Goal: Ask a question: Seek information or help from site administrators or community

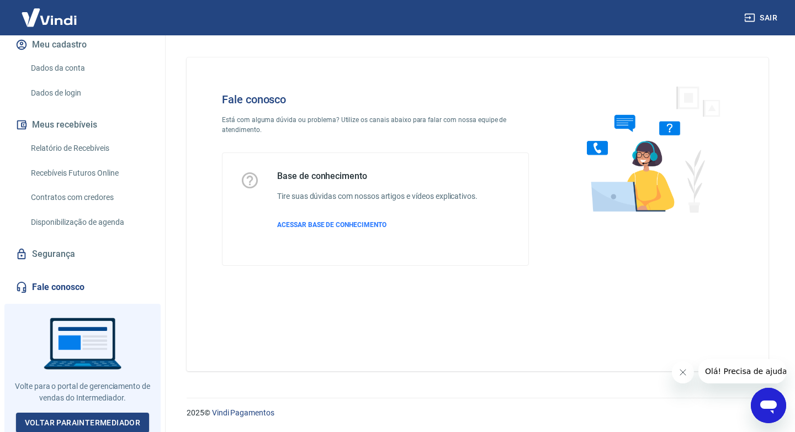
scroll to position [140, 0]
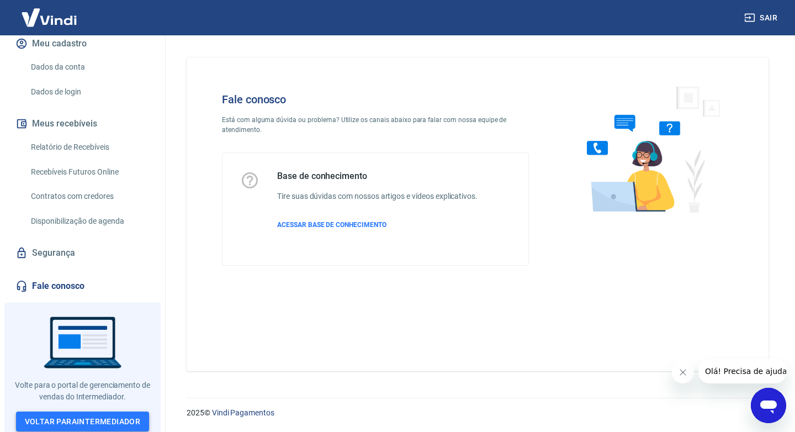
click at [98, 422] on link "Voltar para Intermediador" at bounding box center [83, 421] width 134 height 20
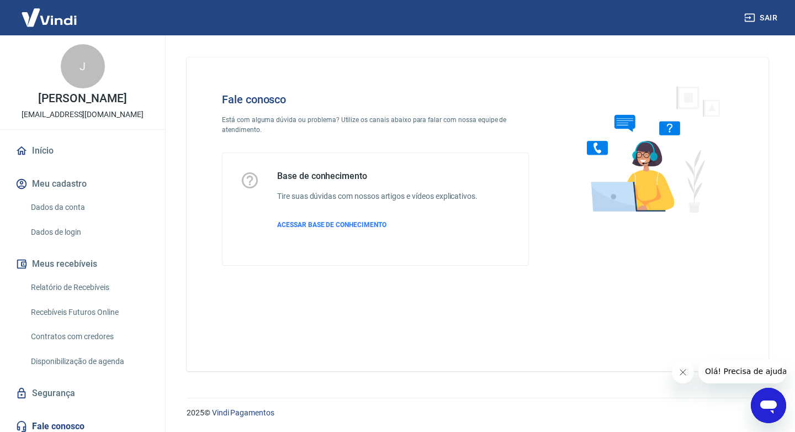
click at [748, 411] on p "2025 © Vindi Pagamentos" at bounding box center [478, 413] width 582 height 12
click at [775, 408] on icon "Abrir janela de mensagens" at bounding box center [768, 405] width 20 height 20
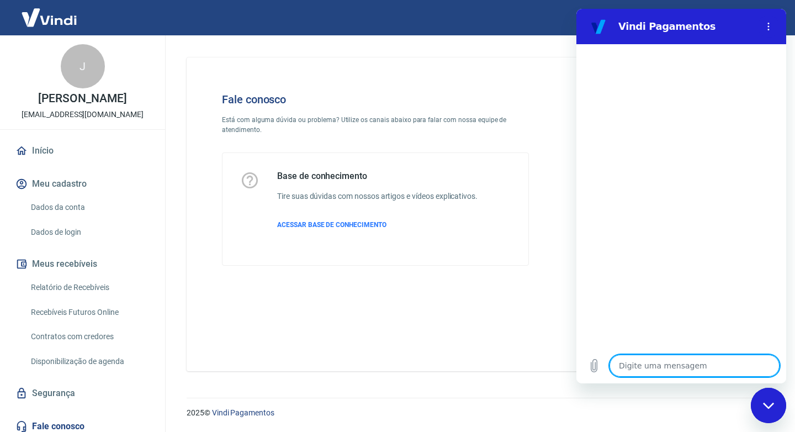
click at [644, 370] on textarea at bounding box center [694, 365] width 170 height 22
type textarea "B"
type textarea "x"
type textarea "Bo"
type textarea "x"
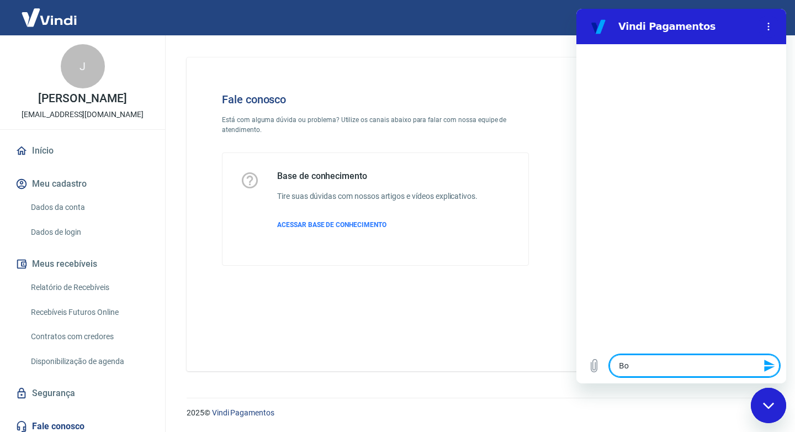
type textarea "Boa"
type textarea "x"
type textarea "Boa"
type textarea "x"
type textarea "Boa t"
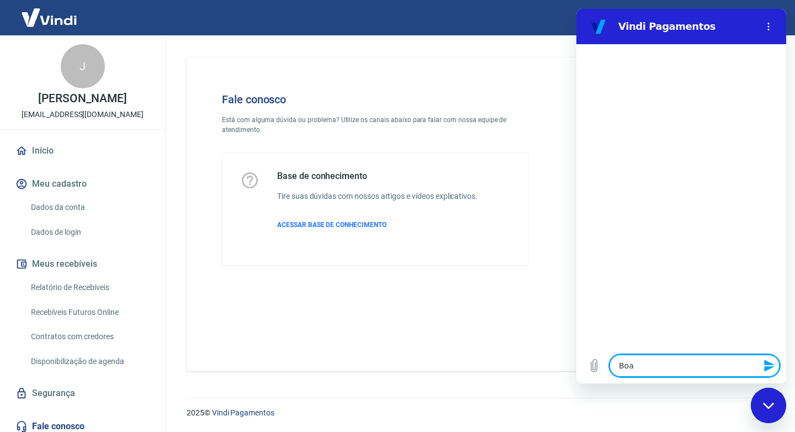
type textarea "x"
type textarea "Boa ta"
type textarea "x"
type textarea "Boa tar"
type textarea "x"
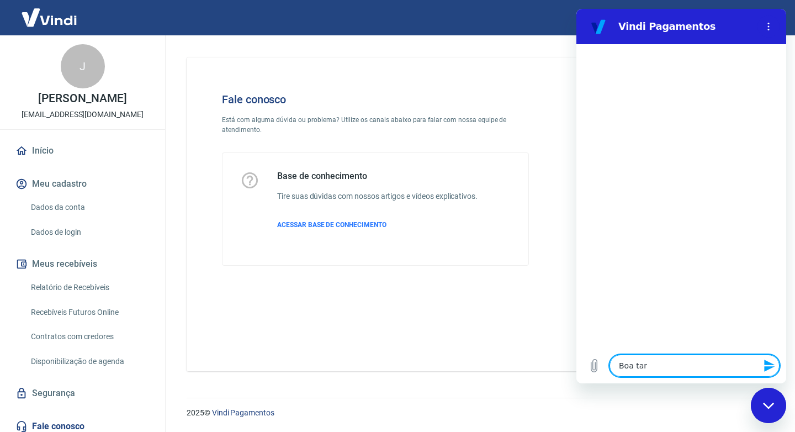
type textarea "Boa tard"
type textarea "x"
type textarea "Boa tarde"
type textarea "x"
type textarea "Boa tarde!"
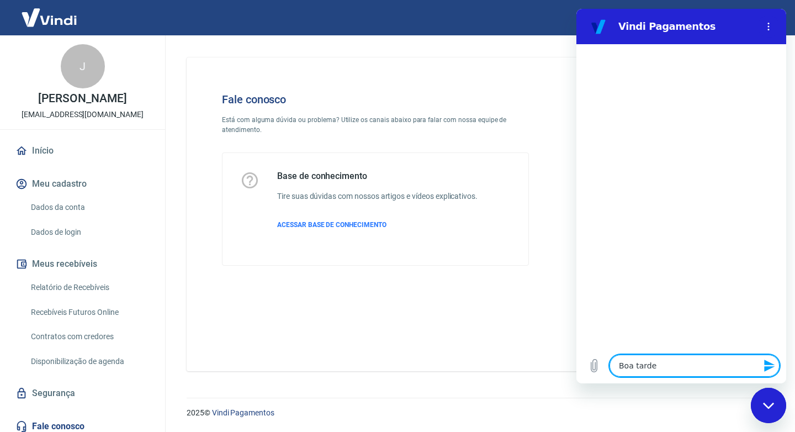
type textarea "x"
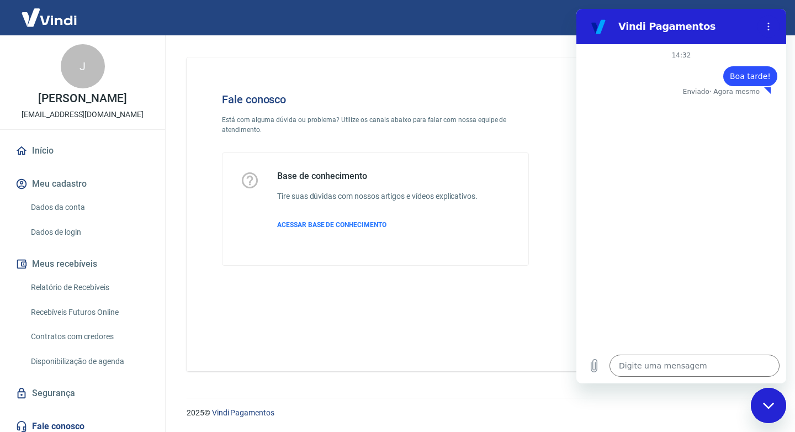
type textarea "x"
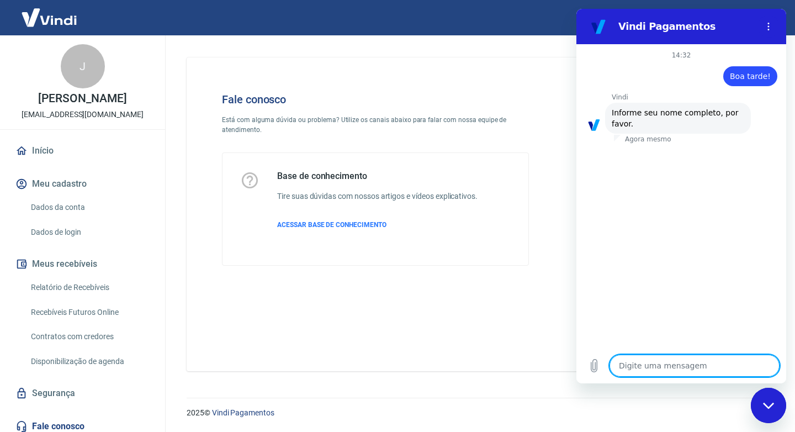
click at [696, 356] on textarea at bounding box center [694, 365] width 170 height 22
type textarea "J"
type textarea "x"
type textarea "Ju"
type textarea "x"
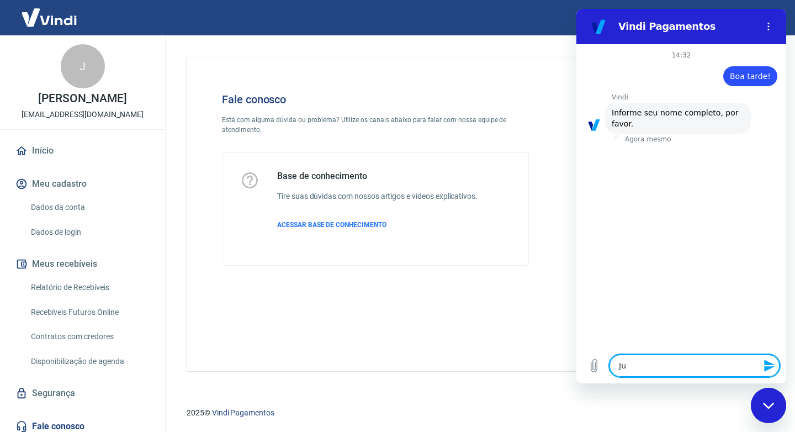
type textarea "Jul"
type textarea "x"
type textarea "Juli"
type textarea "x"
type textarea "Julia"
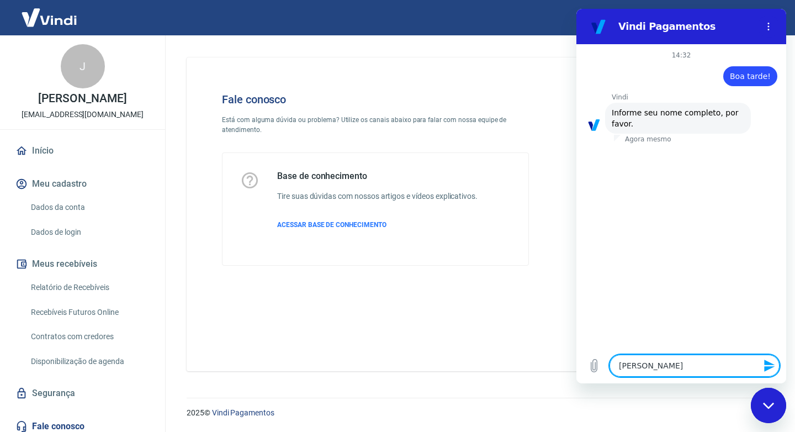
type textarea "x"
type textarea "Julian"
type textarea "x"
type textarea "Juliane"
type textarea "x"
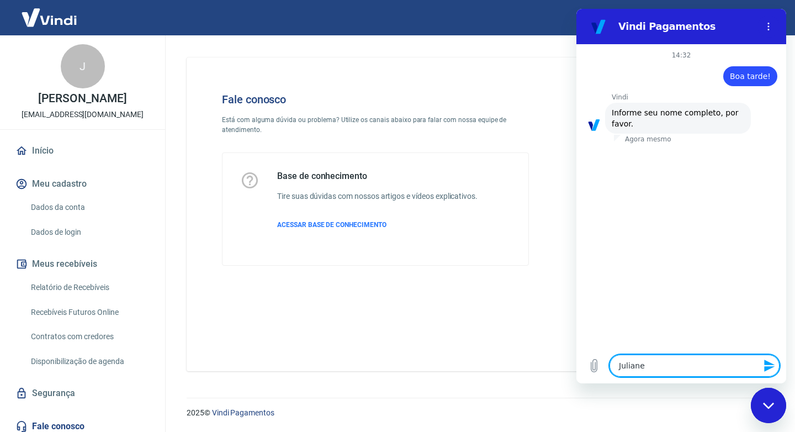
type textarea "Juliane"
type textarea "x"
type textarea "Juliane S"
type textarea "x"
type textarea "Juliane Sa"
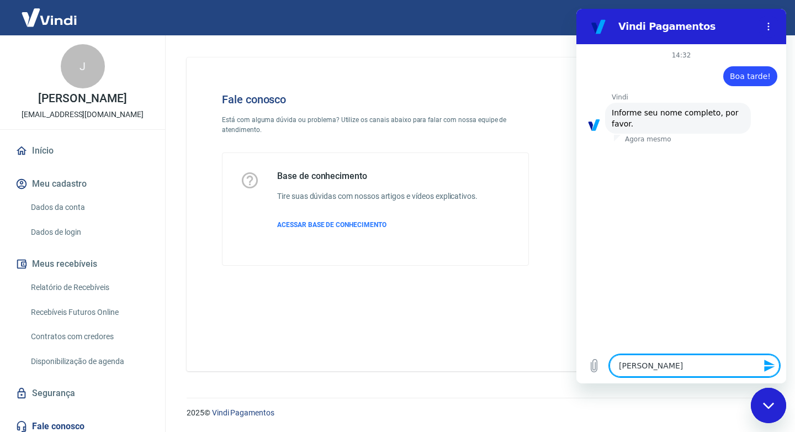
type textarea "x"
type textarea "Juliane San"
type textarea "x"
type textarea "Juliane Sant"
type textarea "x"
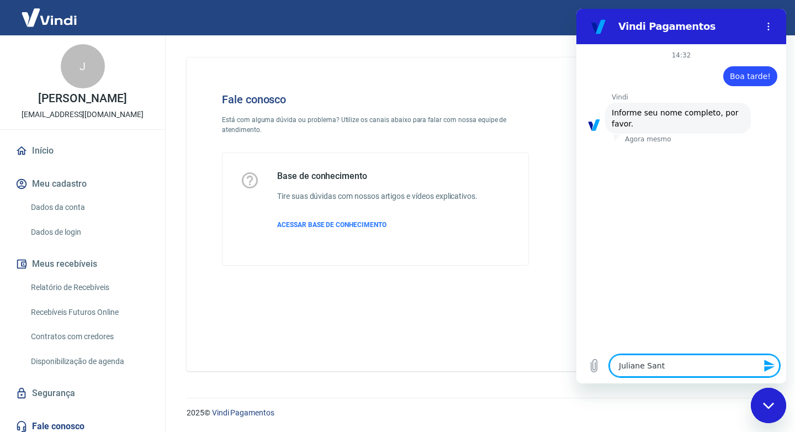
type textarea "Juliane Santo"
type textarea "x"
type textarea "[PERSON_NAME]"
type textarea "x"
type textarea "[PERSON_NAME]"
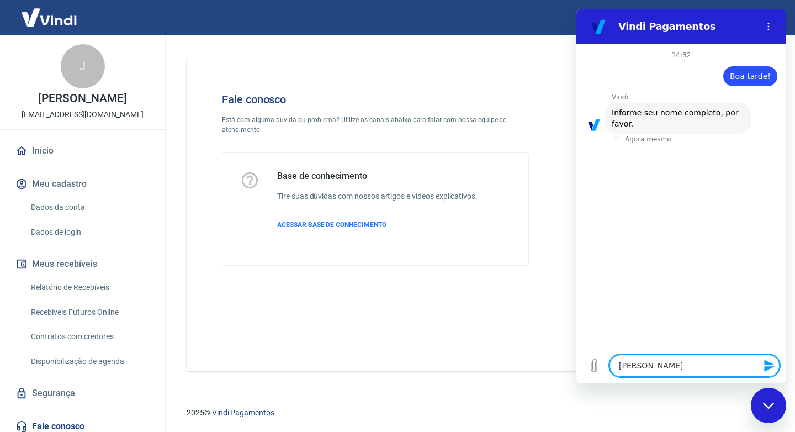
type textarea "x"
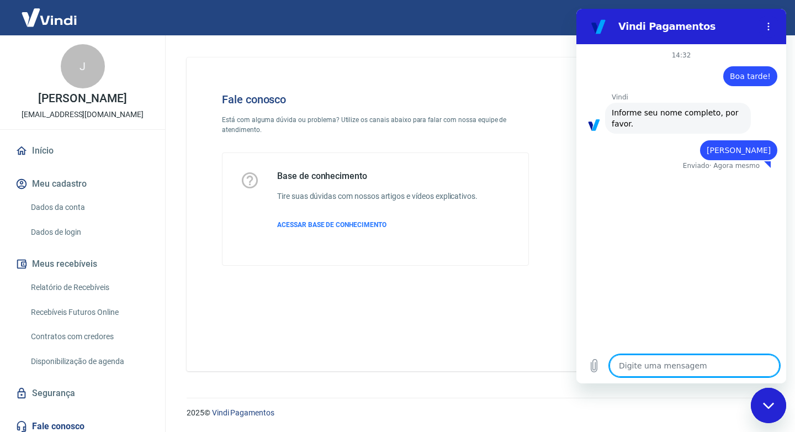
type textarea "x"
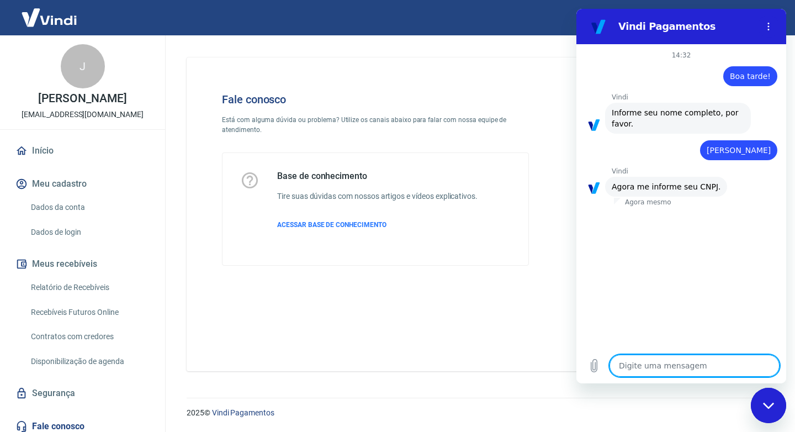
click at [656, 363] on textarea at bounding box center [694, 365] width 170 height 22
type textarea "2"
type textarea "x"
type textarea "23"
type textarea "x"
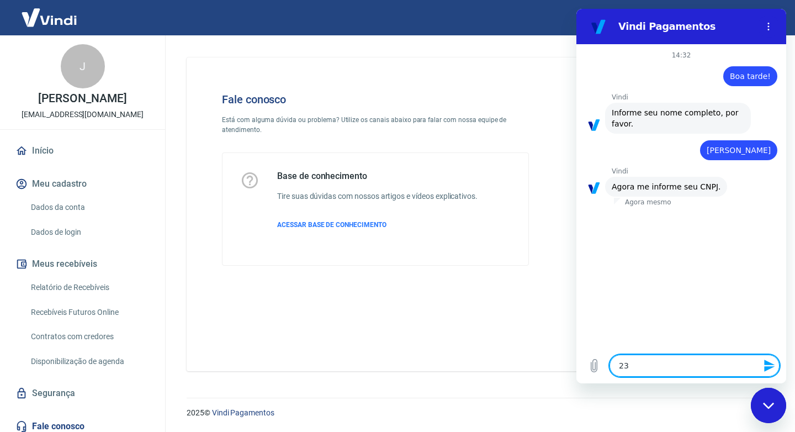
type textarea "23."
type textarea "x"
type textarea "23.0"
type textarea "x"
type textarea "23.00"
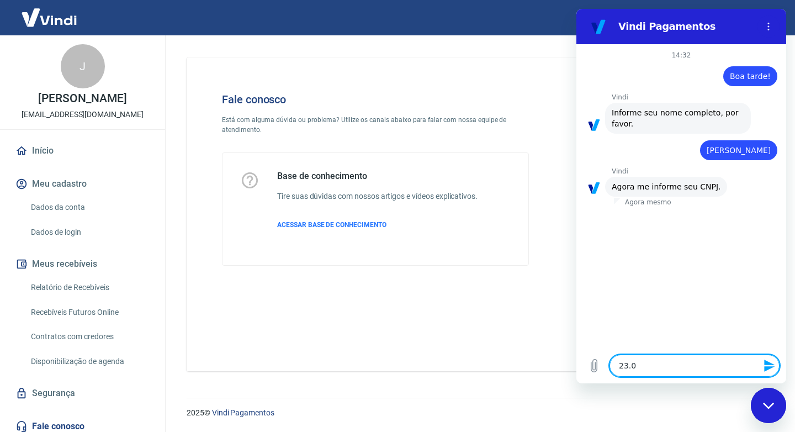
type textarea "x"
type textarea "23.009"
type textarea "x"
type textarea "23.009."
type textarea "x"
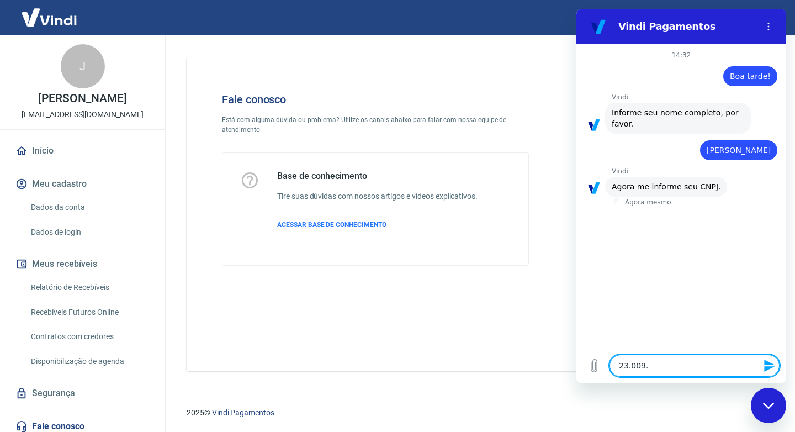
type textarea "23.009.0"
type textarea "x"
type textarea "23.009.06"
type textarea "x"
type textarea "23.009.060"
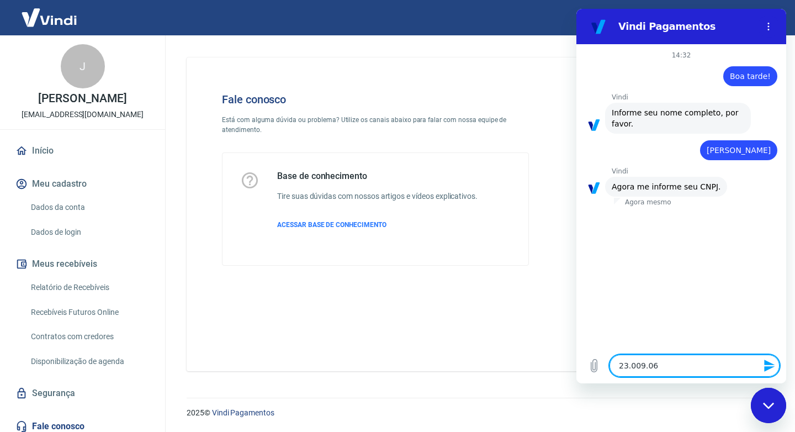
type textarea "x"
type textarea "23.009.060/"
type textarea "x"
type textarea "23.009.060/0"
type textarea "x"
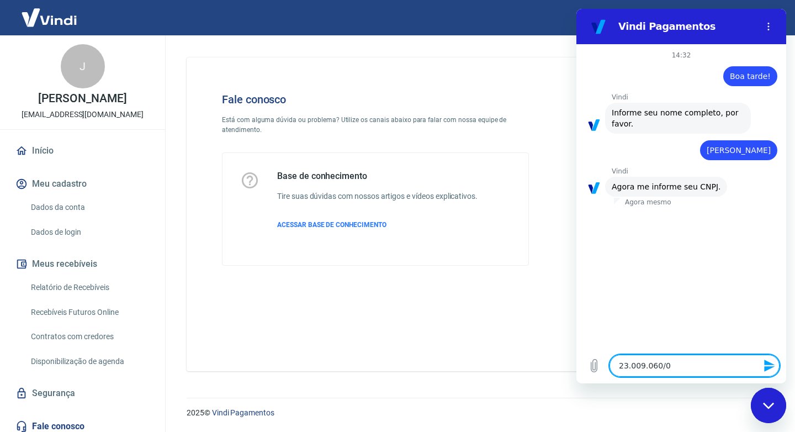
type textarea "23.009.060/00"
type textarea "x"
type textarea "23.009.060/000"
type textarea "x"
type textarea "23.009.060/0001"
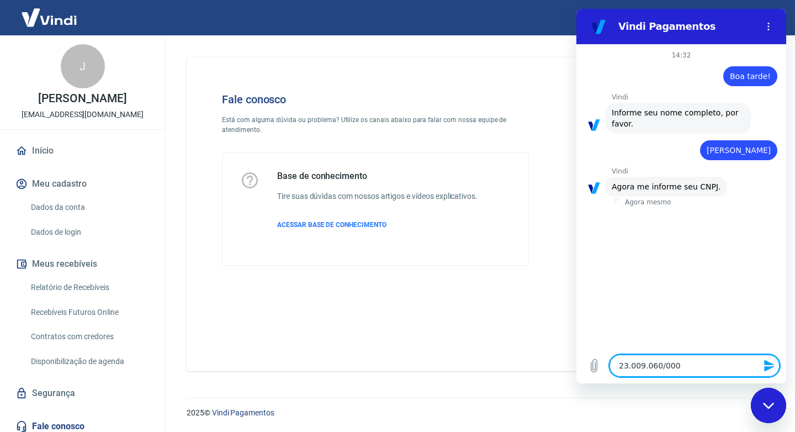
type textarea "x"
type textarea "23.009.060/0001-"
type textarea "x"
type textarea "23.009.060/0001-7"
type textarea "x"
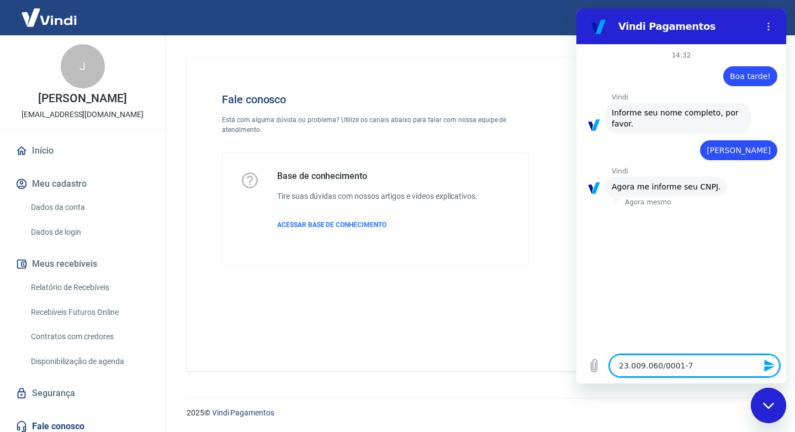
type textarea "23.009.060/0001-70"
type textarea "x"
click at [507, 327] on div "Fale conosco Está com alguma dúvida ou problema? Utilize os canais abaixo para …" at bounding box center [478, 213] width 582 height 313
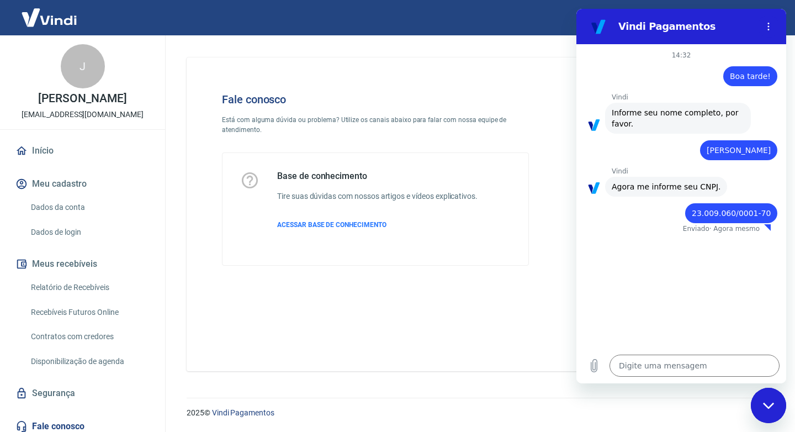
type textarea "x"
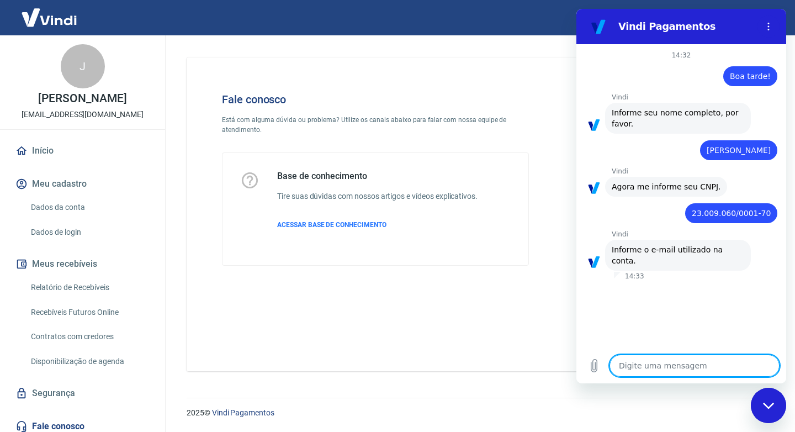
click at [667, 360] on textarea at bounding box center [694, 365] width 170 height 22
type textarea "A"
type textarea "x"
type textarea "a"
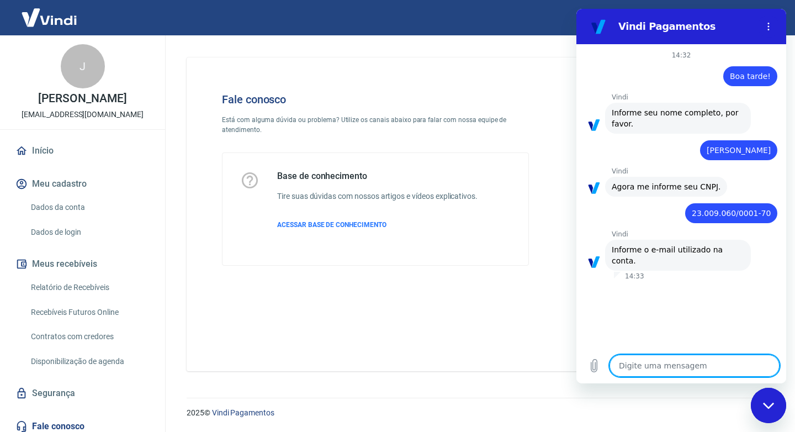
type textarea "x"
type textarea "al"
type textarea "x"
type textarea "alt"
type textarea "x"
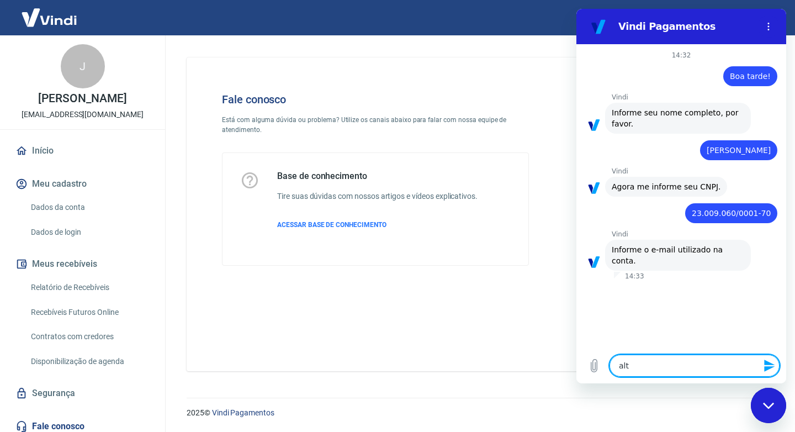
type textarea "alte"
type textarea "x"
type textarea "altec"
type textarea "x"
type textarea "altech"
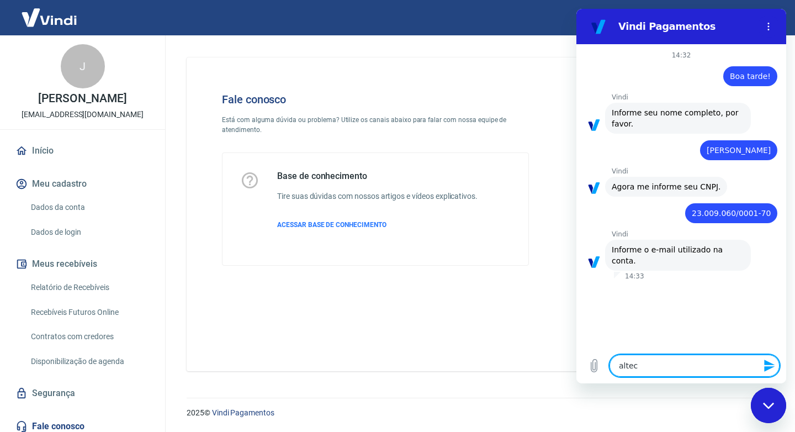
type textarea "x"
type textarea "altechs"
type textarea "x"
type textarea "altechse"
type textarea "x"
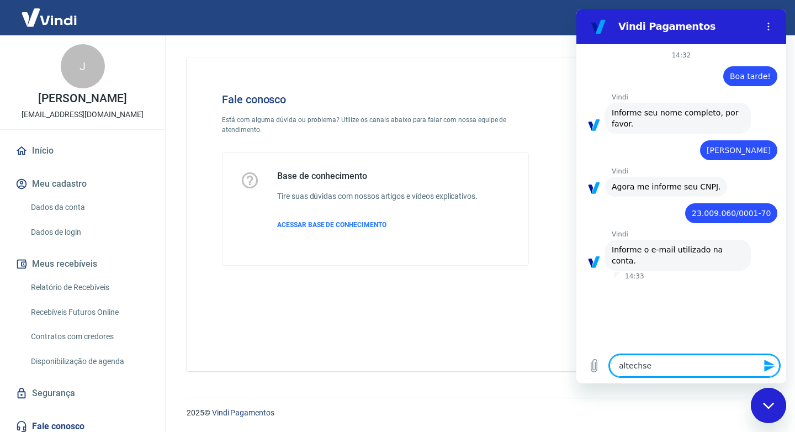
type textarea "altechser"
type textarea "x"
type textarea "altechserv"
type textarea "x"
type textarea "altechservi"
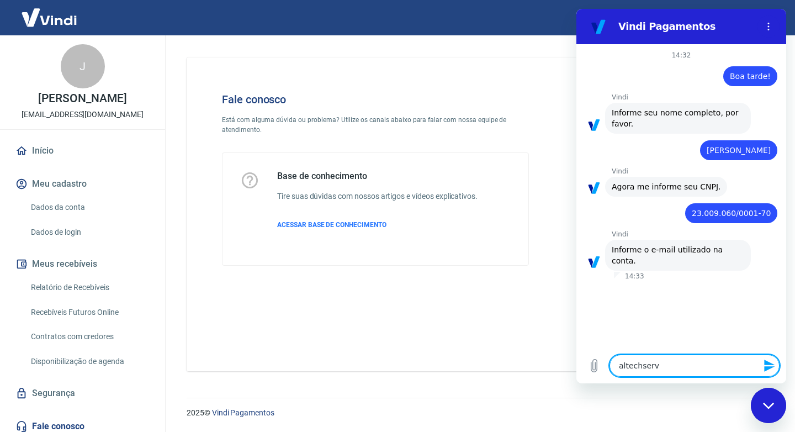
type textarea "x"
type textarea "altechservic"
type textarea "x"
type textarea "altechservico"
type textarea "x"
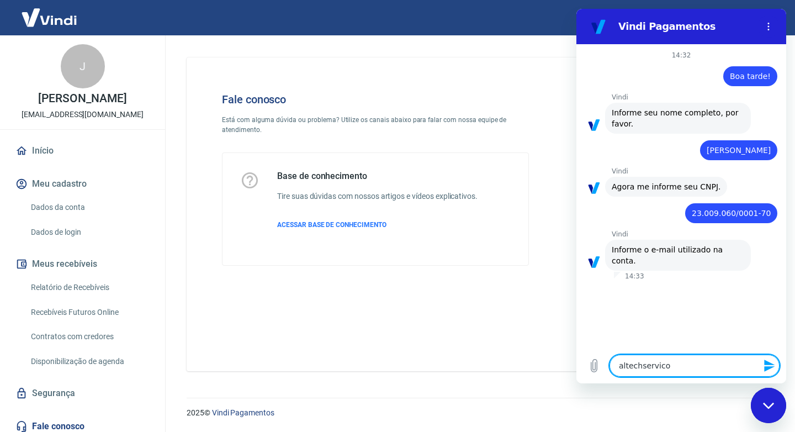
type textarea "altechservicos"
type textarea "x"
type textarea "altechservicos@"
type textarea "x"
type textarea "altechservicos@g"
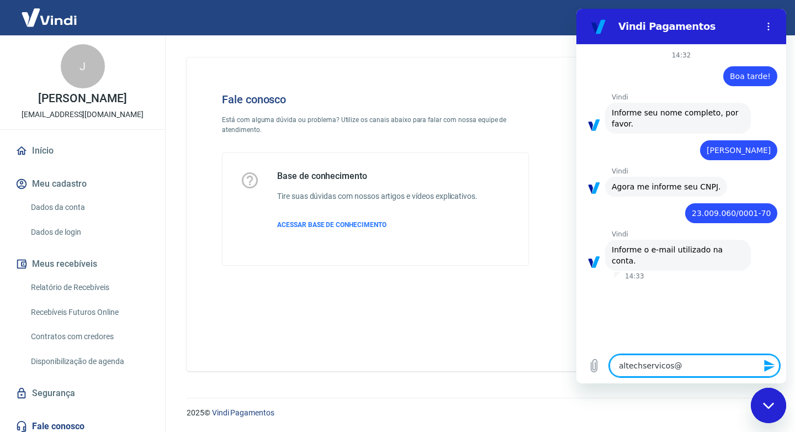
type textarea "x"
type textarea "altechservicos@gm"
type textarea "x"
type textarea "altechservicos@gma"
type textarea "x"
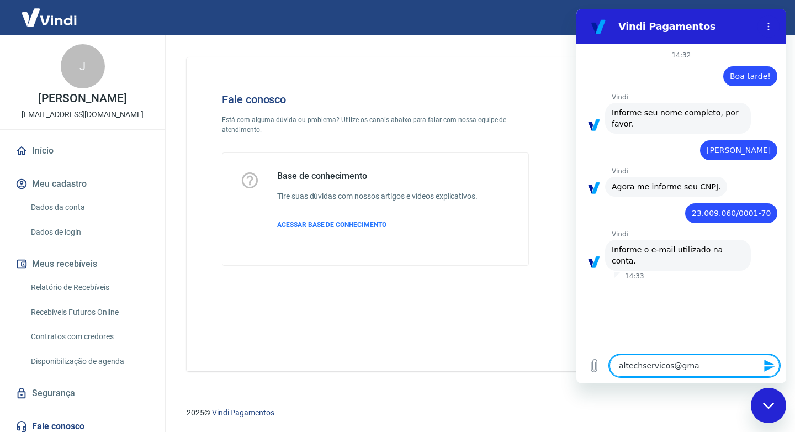
type textarea "altechservicos@gmai"
type textarea "x"
type textarea "altechservicos@gmail"
type textarea "x"
type textarea "altechservicos@gmail."
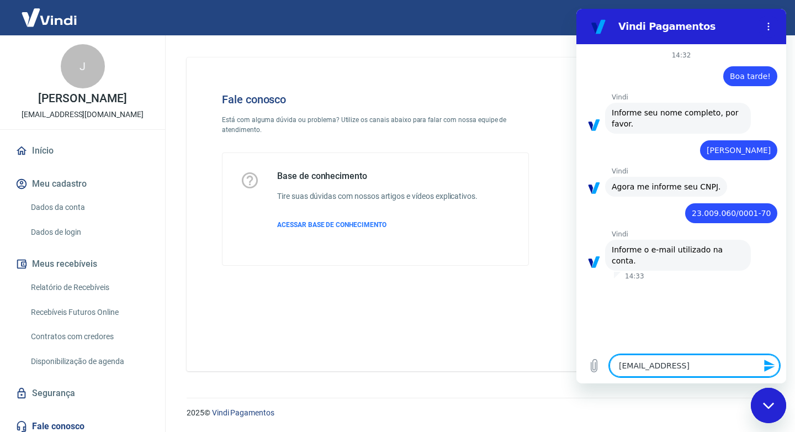
type textarea "x"
type textarea "altechservicos@gmail.c"
type textarea "x"
type textarea "altechservicos@gmail.co"
type textarea "x"
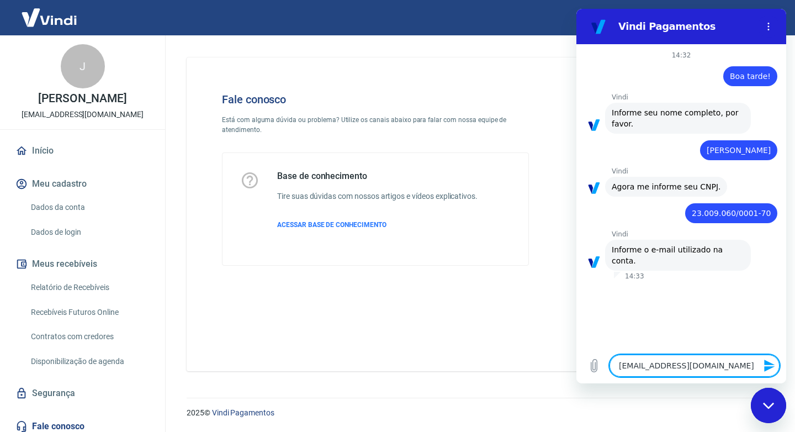
type textarea "altechservicos@gmail.com"
type textarea "x"
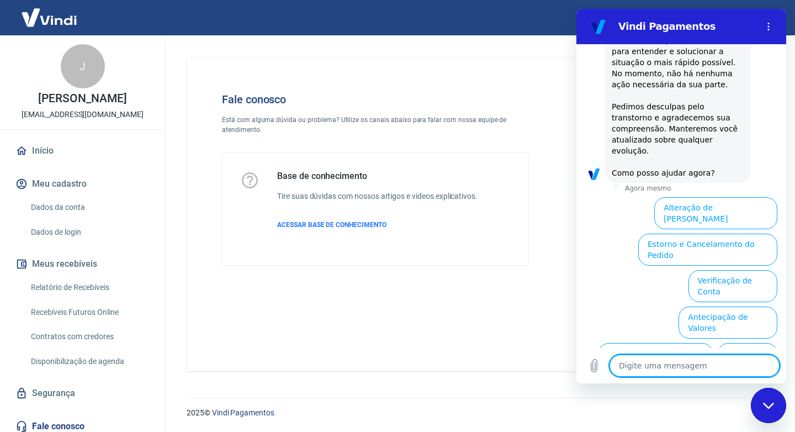
scroll to position [481, 0]
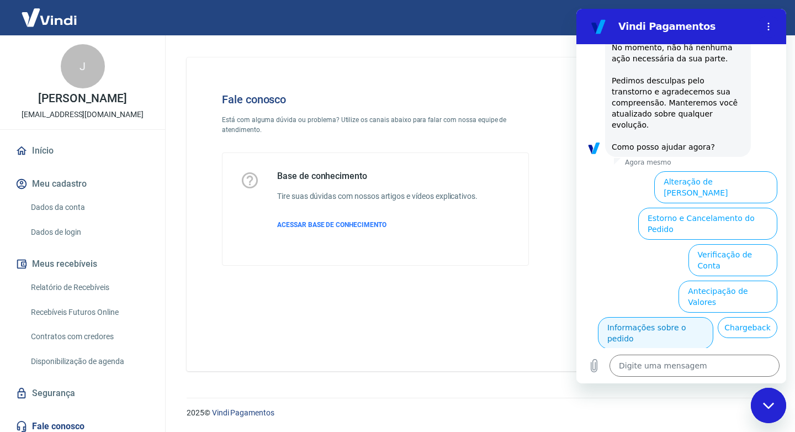
click at [672, 317] on button "Informações sobre o pedido" at bounding box center [655, 333] width 115 height 32
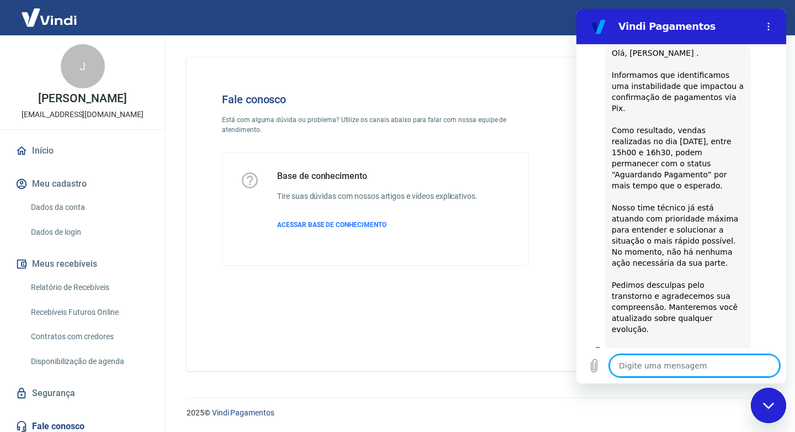
scroll to position [279, 0]
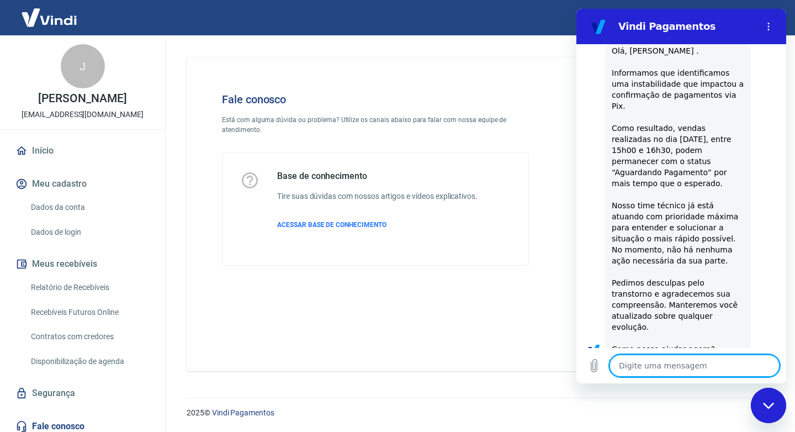
click at [669, 372] on textarea at bounding box center [694, 365] width 170 height 22
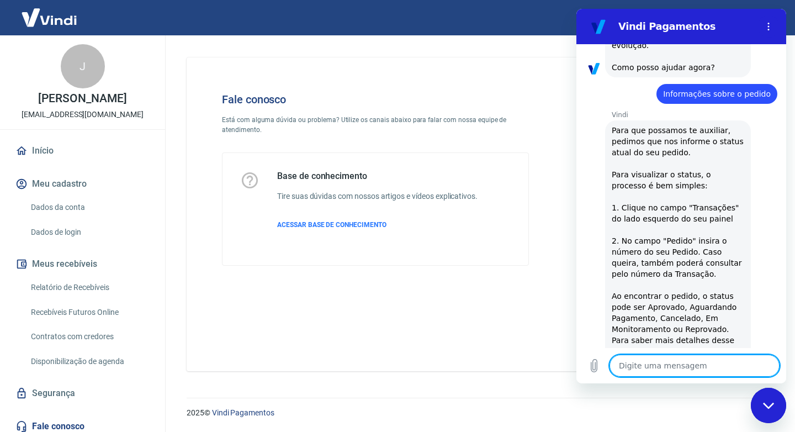
scroll to position [562, 0]
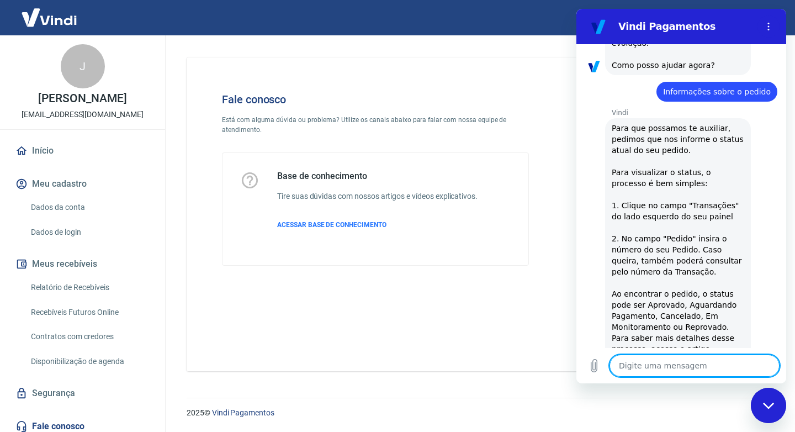
drag, startPoint x: 660, startPoint y: 381, endPoint x: 657, endPoint y: 369, distance: 11.9
click at [659, 381] on div "Digite uma mensagem x" at bounding box center [681, 365] width 210 height 35
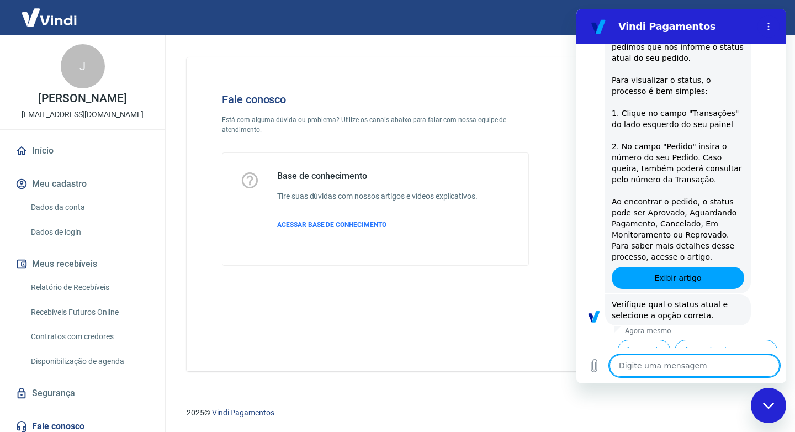
scroll to position [670, 0]
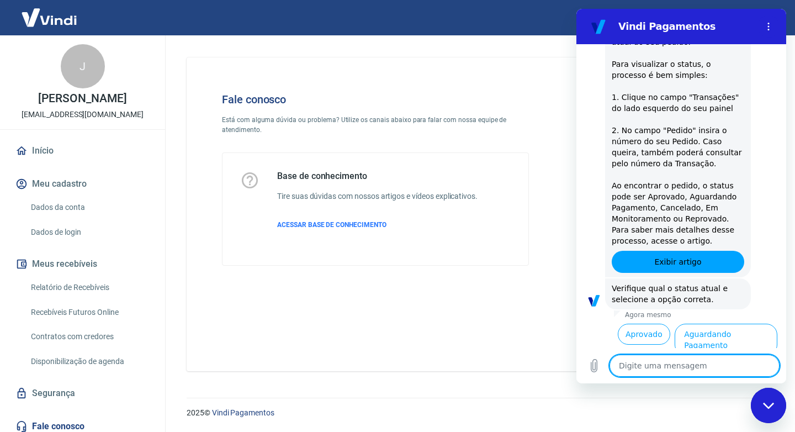
click at [730, 360] on button "Em Monitoramento" at bounding box center [734, 376] width 86 height 32
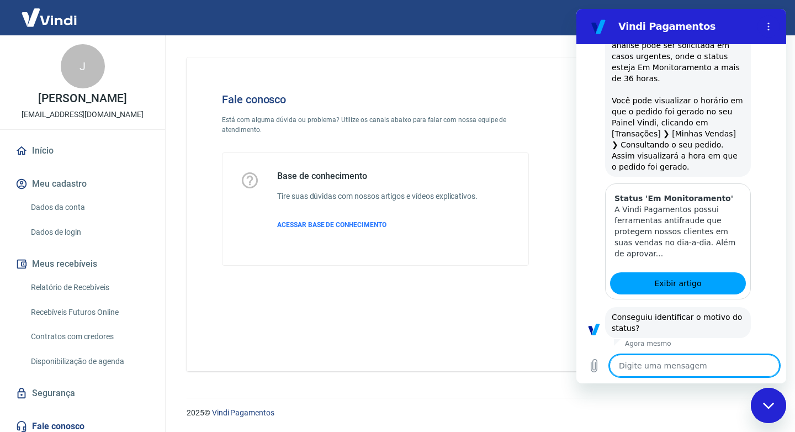
scroll to position [1148, 0]
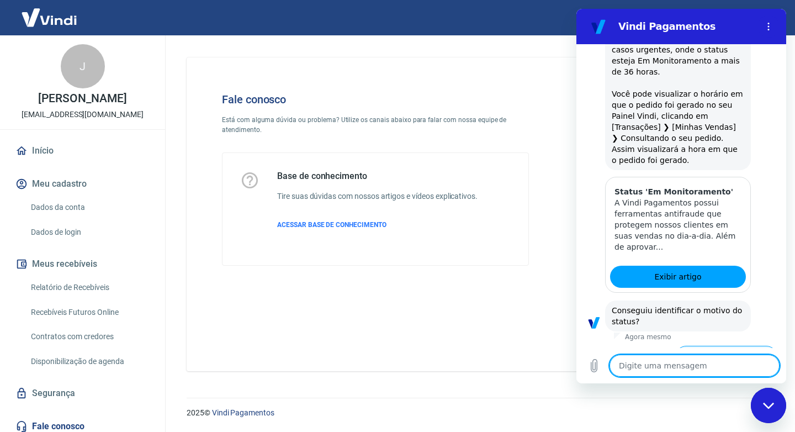
click at [715, 345] on button "Prioridade na aprovação" at bounding box center [726, 361] width 102 height 32
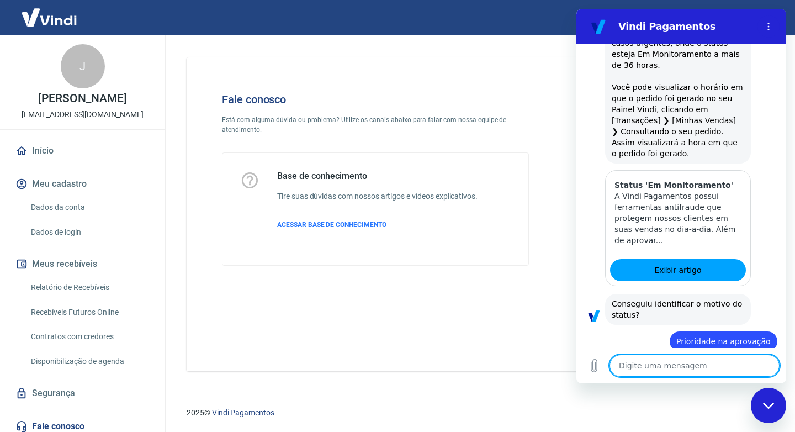
scroll to position [1183, 0]
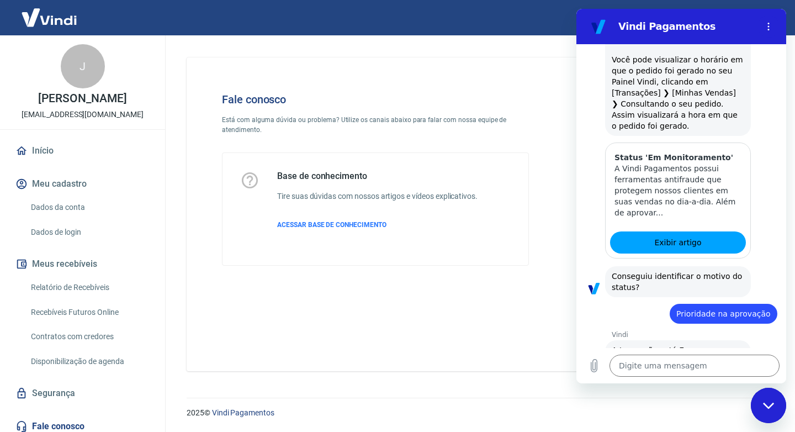
click at [719, 396] on button "Sim" at bounding box center [723, 406] width 32 height 21
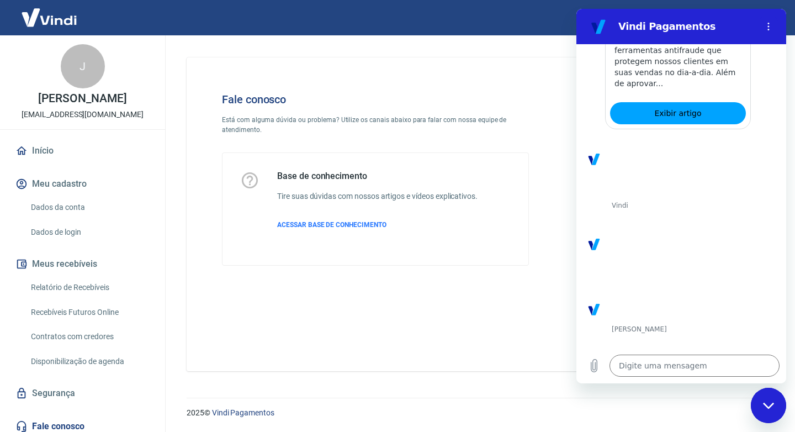
scroll to position [1314, 0]
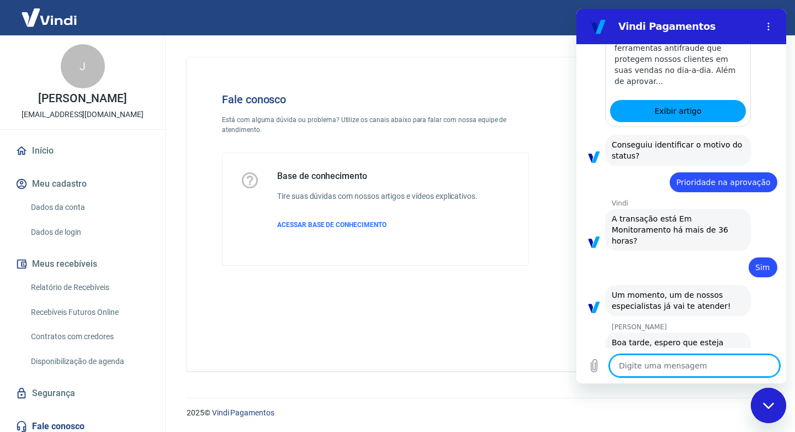
type textarea "x"
click at [643, 379] on div "Digite uma mensagem x" at bounding box center [681, 365] width 210 height 35
click at [656, 364] on textarea at bounding box center [694, 365] width 170 height 22
type textarea "b"
type textarea "x"
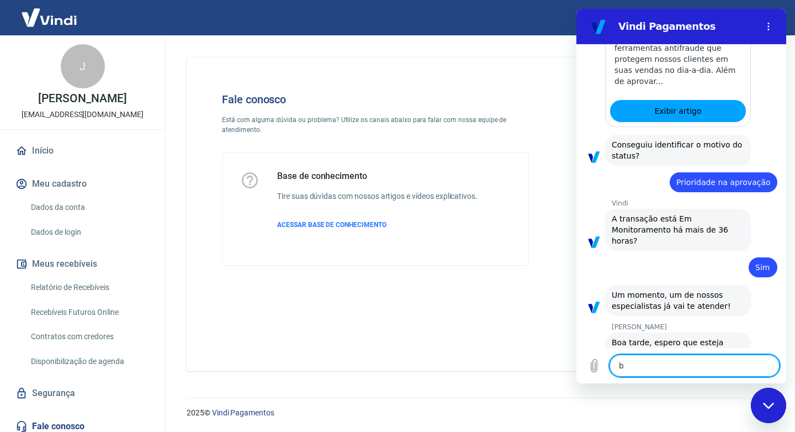
type textarea "bO"
type textarea "x"
type textarea "bOA"
type textarea "x"
type textarea "bOA"
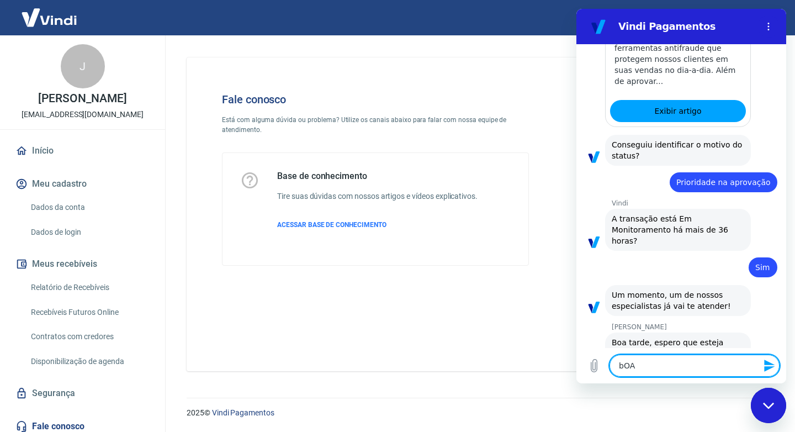
type textarea "x"
type textarea "bOA T"
type textarea "x"
type textarea "bOA TA"
type textarea "x"
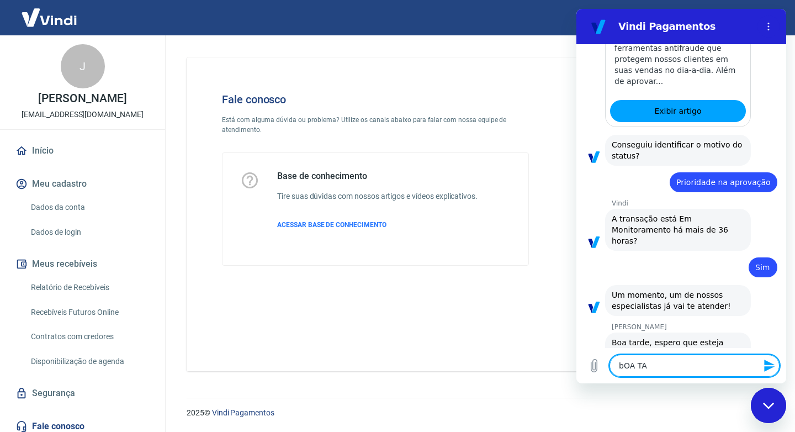
type textarea "bOA TAR"
type textarea "x"
type textarea "bOA TARD"
type textarea "x"
type textarea "bOA TARDE"
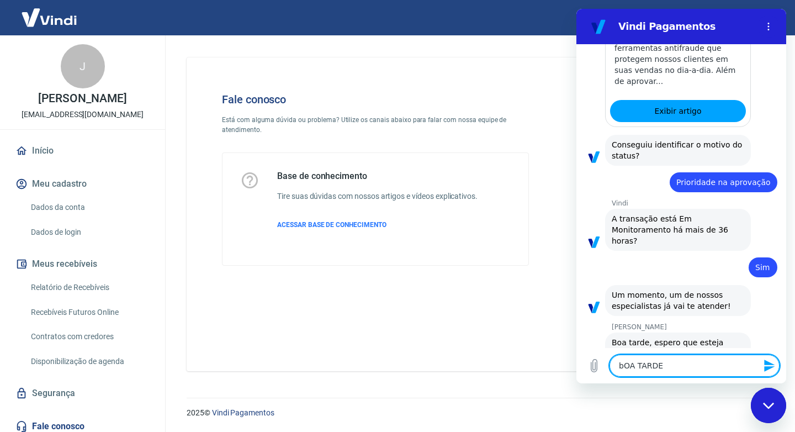
type textarea "x"
type textarea "bOA TARD"
type textarea "x"
type textarea "bOA TAR"
type textarea "x"
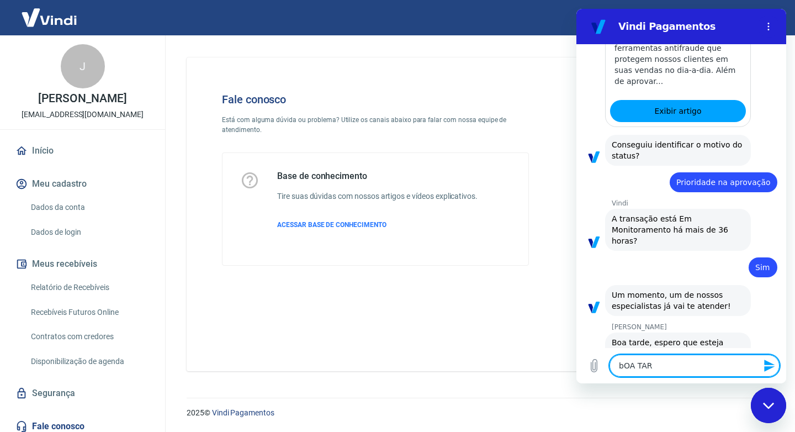
type textarea "bOA TA"
type textarea "x"
type textarea "bOA T"
type textarea "x"
type textarea "bOA"
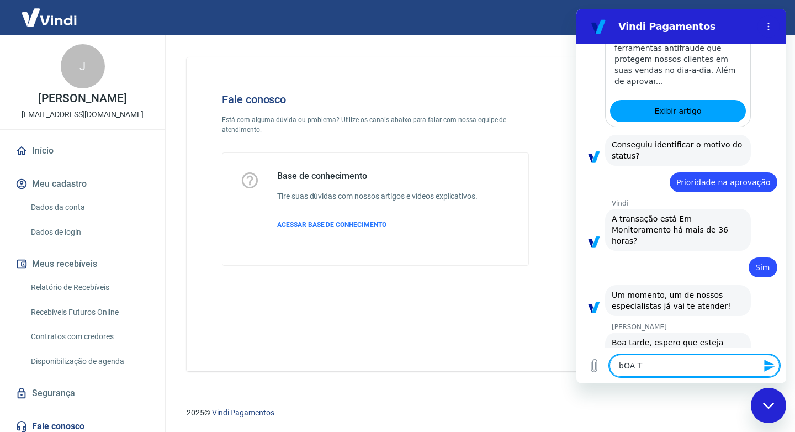
type textarea "x"
type textarea "bOA"
type textarea "x"
type textarea "bO"
type textarea "x"
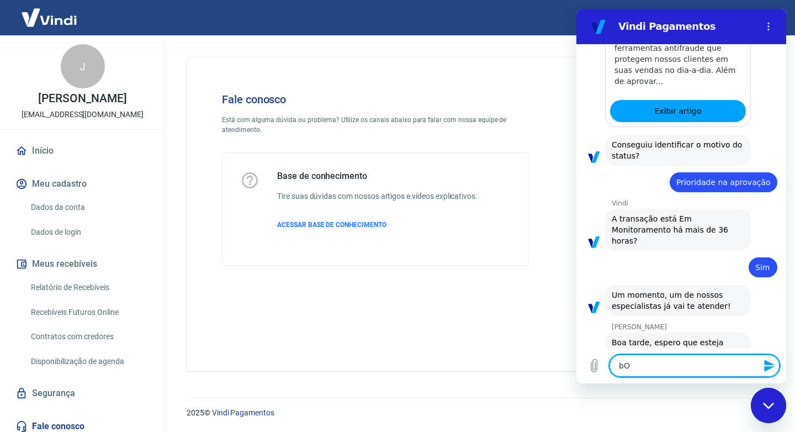
type textarea "b"
type textarea "x"
type textarea "B"
type textarea "x"
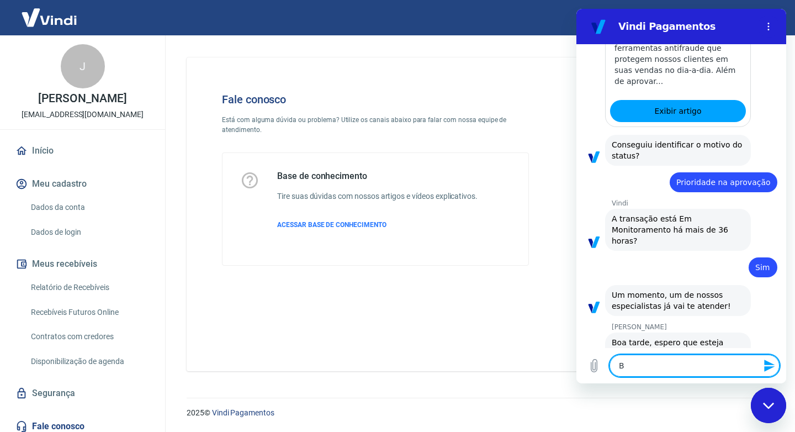
type textarea "Bo"
type textarea "x"
type textarea "Boa"
type textarea "x"
type textarea "Boa"
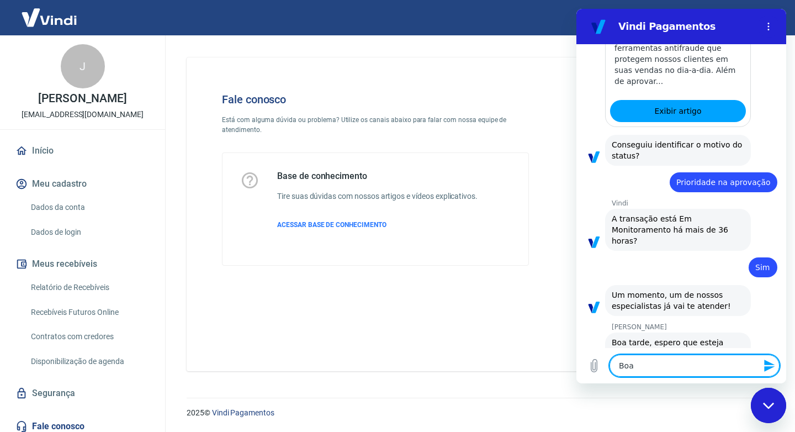
type textarea "x"
type textarea "Boa t"
type textarea "x"
type textarea "Boa tr"
type textarea "x"
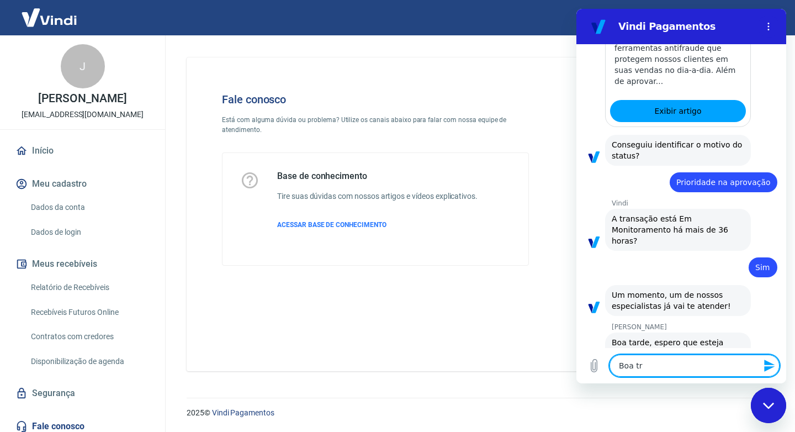
type textarea "Boa tra"
type textarea "x"
type textarea "Boa trad"
type textarea "x"
type textarea "Boa trade"
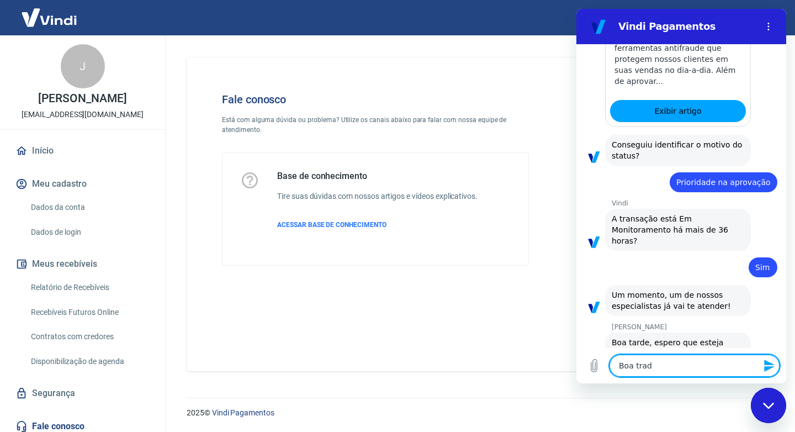
type textarea "x"
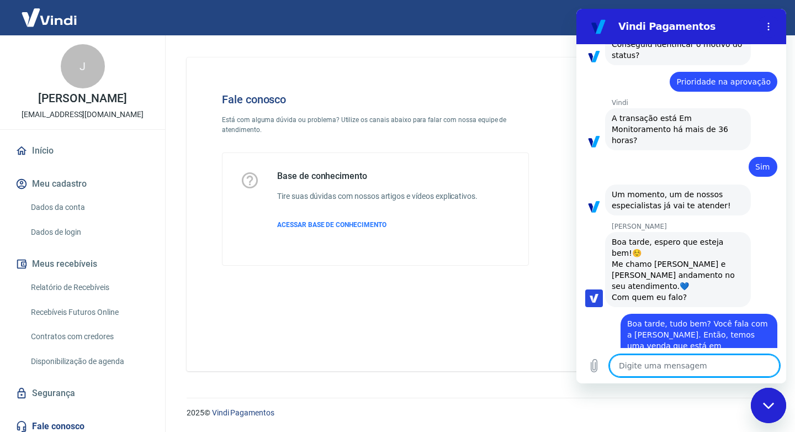
scroll to position [1417, 0]
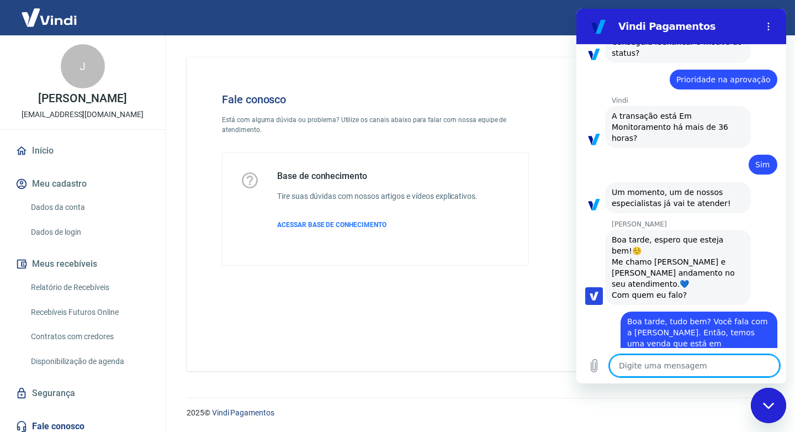
paste textarea "223951437"
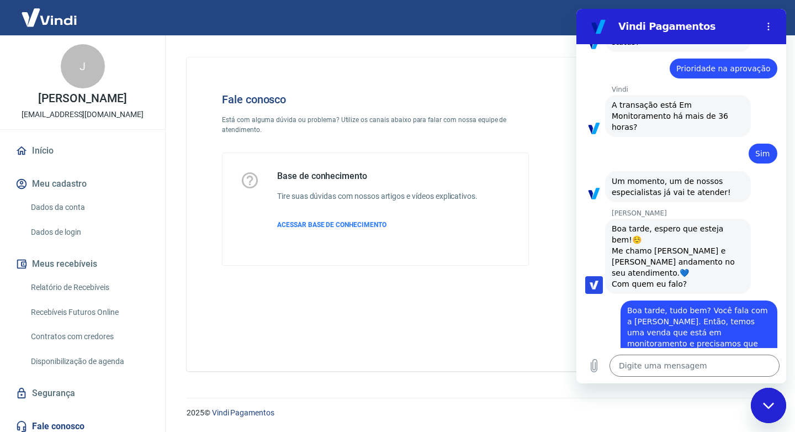
scroll to position [1637, 0]
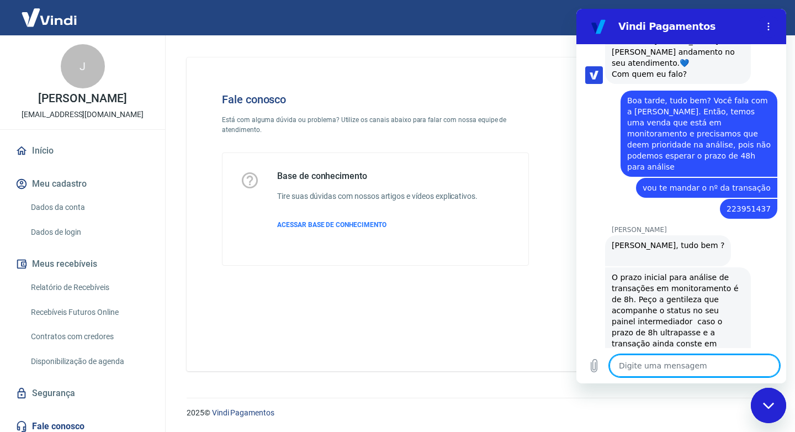
click at [207, 397] on div "2025 © Vindi Pagamentos" at bounding box center [477, 407] width 608 height 47
click at [664, 363] on textarea at bounding box center [694, 365] width 170 height 22
drag, startPoint x: 647, startPoint y: 331, endPoint x: 611, endPoint y: 269, distance: 71.5
click at [611, 269] on div "14:32 Web User 68a75832503a8d4c980aee4a diz: Boa tarde! Vindi Vindi diz: Inform…" at bounding box center [681, 196] width 210 height 304
click at [680, 398] on div "Gabrielle Jeronymo diz: Te auxilio em algo mais no momento?" at bounding box center [678, 413] width 146 height 31
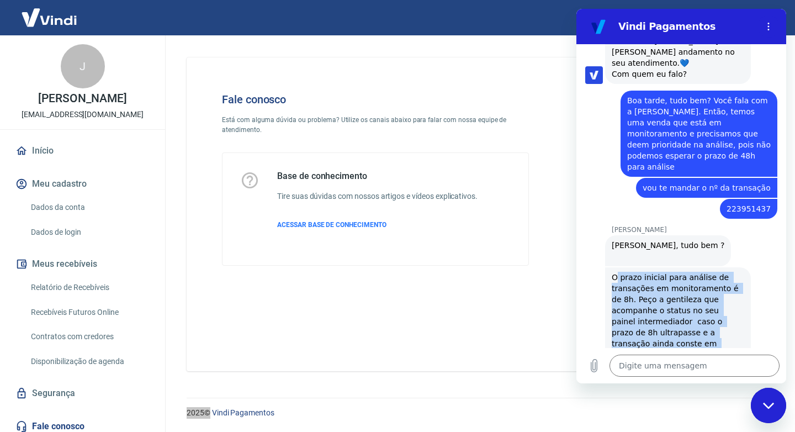
drag, startPoint x: 647, startPoint y: 327, endPoint x: 650, endPoint y: 269, distance: 58.0
click at [610, 193] on div "14:32 Web User 68a75832503a8d4c980aee4a diz: Boa tarde! Vindi Vindi diz: Inform…" at bounding box center [681, 196] width 210 height 304
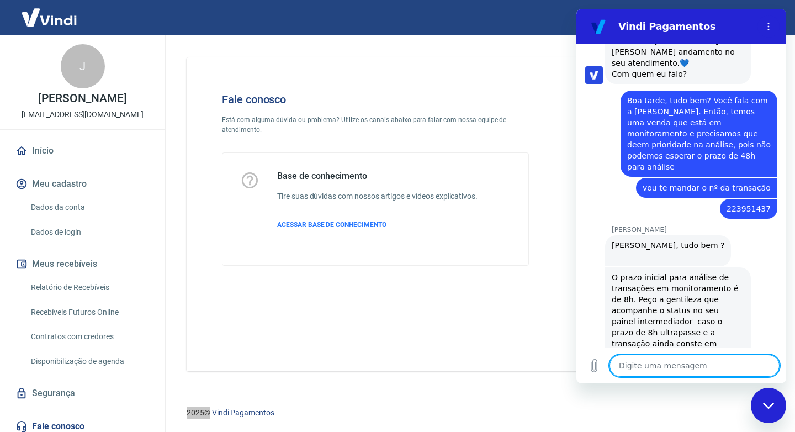
click at [654, 357] on textarea at bounding box center [694, 365] width 170 height 22
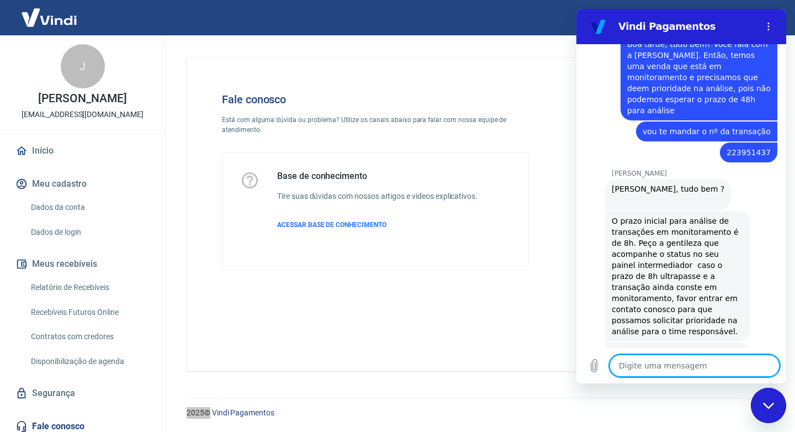
scroll to position [1696, 0]
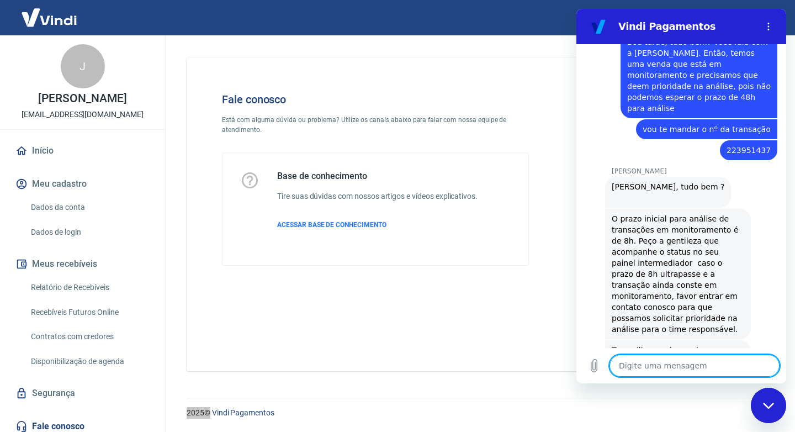
click at [642, 360] on textarea at bounding box center [694, 365] width 170 height 22
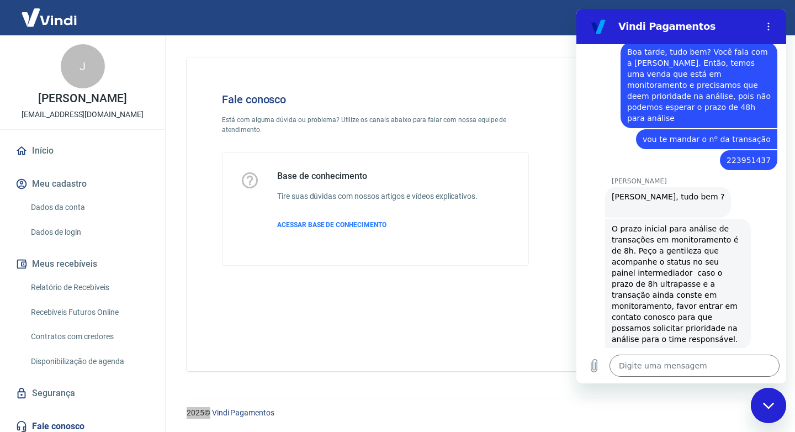
scroll to position [1743, 0]
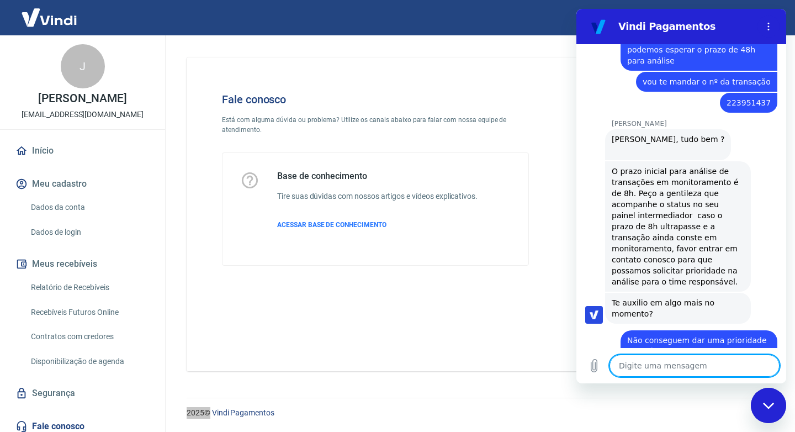
click at [690, 359] on textarea at bounding box center [694, 365] width 170 height 22
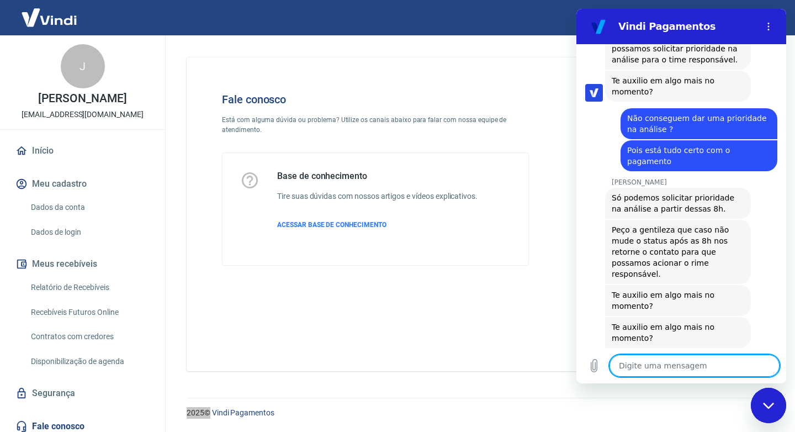
scroll to position [2021, 0]
